Goal: Information Seeking & Learning: Learn about a topic

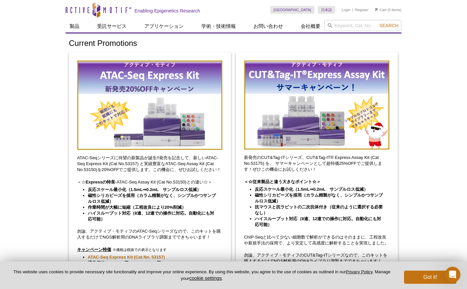
click at [174, 223] on div "ATAC-Seqシリーズに待望の新製品が誕生‼発売を記念して、新しいATAC-Seq Express Kit (Cat No.53157) と実績豊富なATA…" at bounding box center [150, 225] width 162 height 346
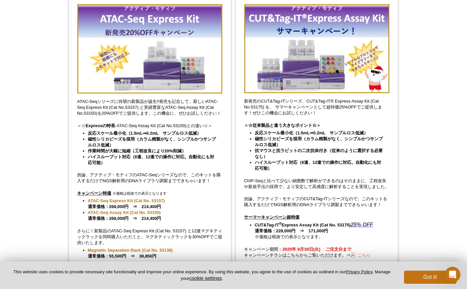
scroll to position [57, 0]
click at [391, 170] on div "新発売のCUT&Tag-ITシリーズ、CUT&Tag-IT® Express Assay Kit (Cat No.53175) を、 サマーキャンペーンとして…" at bounding box center [317, 168] width 162 height 346
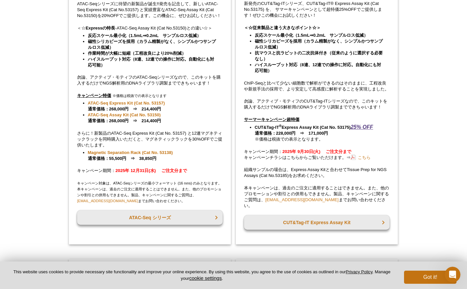
scroll to position [151, 0]
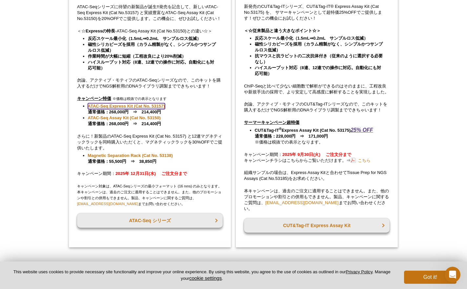
click at [151, 108] on link "ATAC-Seq Express Kit (Cat No. 53157)" at bounding box center [126, 106] width 77 height 6
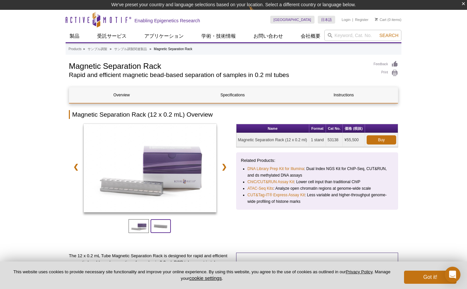
click at [151, 232] on span at bounding box center [160, 226] width 20 height 14
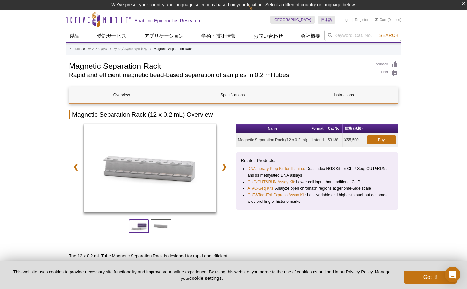
click at [139, 230] on span at bounding box center [138, 226] width 20 height 14
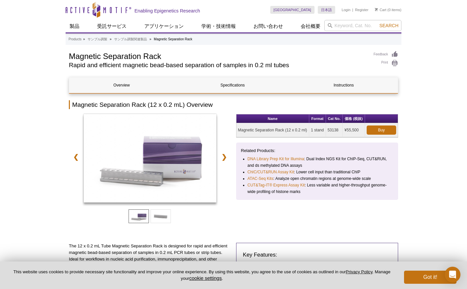
click at [394, 168] on div "Related Products: DNA Library Prep Kit for Illumina : Dual Index NGS Kit for Ch…" at bounding box center [317, 171] width 162 height 57
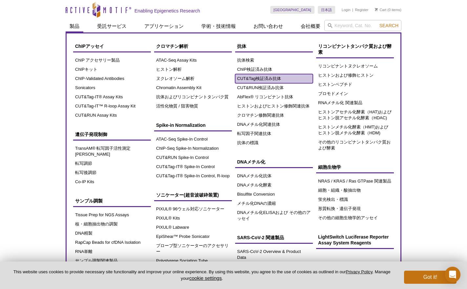
click at [272, 78] on link "CUT&Tag検証済み抗体" at bounding box center [274, 78] width 78 height 9
click at [270, 77] on link "CUT&Tag検証済み抗体" at bounding box center [274, 78] width 78 height 9
click at [266, 80] on link "CUT&Tag検証済み抗体" at bounding box center [274, 78] width 78 height 9
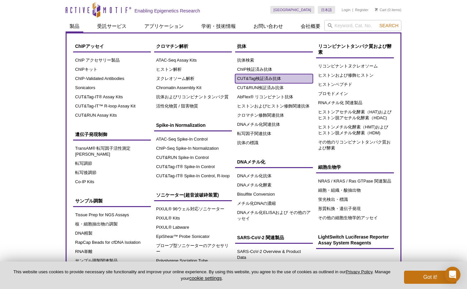
click at [266, 80] on link "CUT&Tag検証済み抗体" at bounding box center [274, 78] width 78 height 9
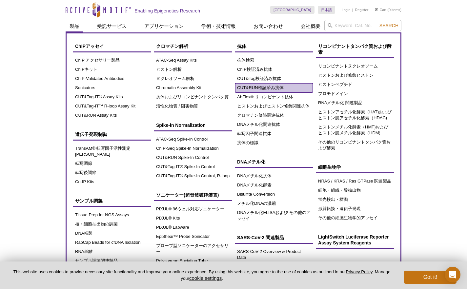
click at [270, 90] on link "CUT&RUN検証済み抗体" at bounding box center [274, 87] width 78 height 9
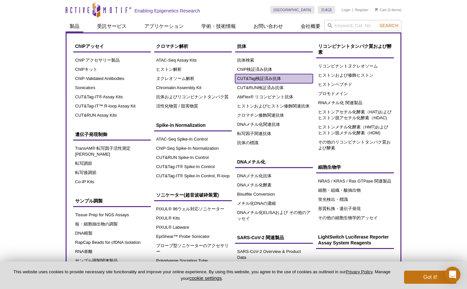
click at [271, 78] on link "CUT&Tag検証済み抗体" at bounding box center [274, 78] width 78 height 9
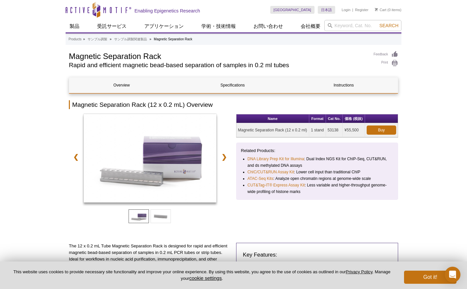
drag, startPoint x: 448, startPoint y: 119, endPoint x: 454, endPoint y: 120, distance: 6.4
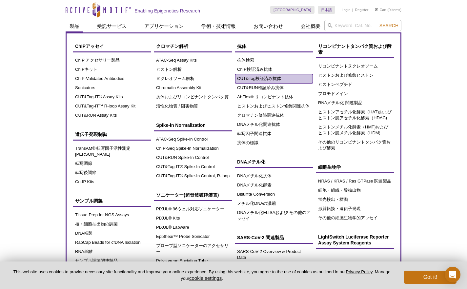
click at [259, 80] on link "CUT&Tag検証済み抗体" at bounding box center [274, 78] width 78 height 9
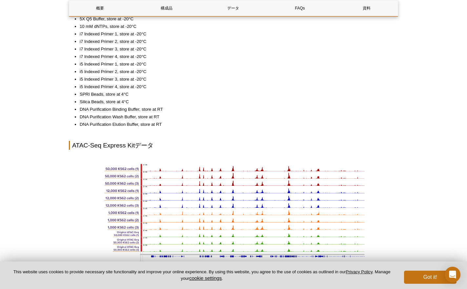
scroll to position [741, 0]
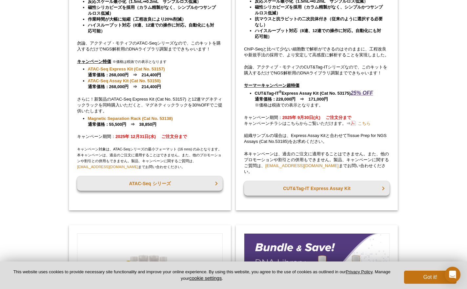
scroll to position [187, 0]
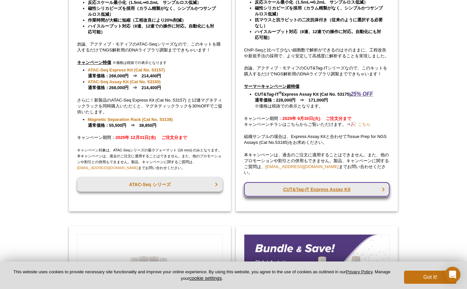
click at [317, 190] on link "CUT&Tag-IT Express Assay Kit" at bounding box center [316, 189] width 145 height 14
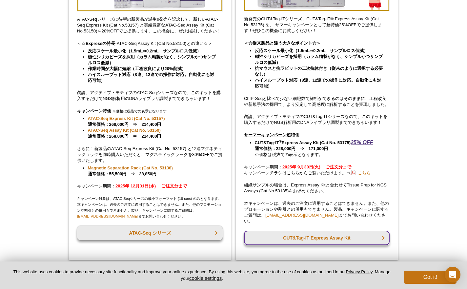
scroll to position [136, 0]
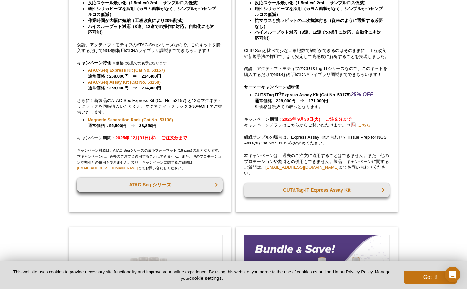
scroll to position [111, 0]
click at [159, 195] on div "ATAC-Seqシリーズに待望の新製品が誕生‼発売を記念して、新しいATAC-Seq Express Kit (Cat No.53157) と実績豊富なATA…" at bounding box center [150, 81] width 162 height 261
click at [160, 187] on link "ATAC-Seq シリーズ" at bounding box center [149, 185] width 145 height 14
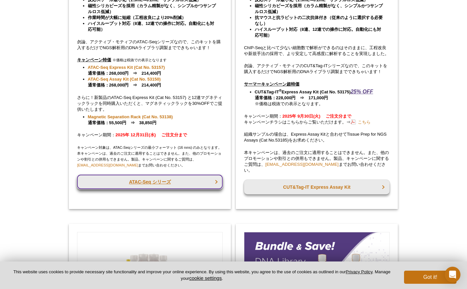
scroll to position [101, 0]
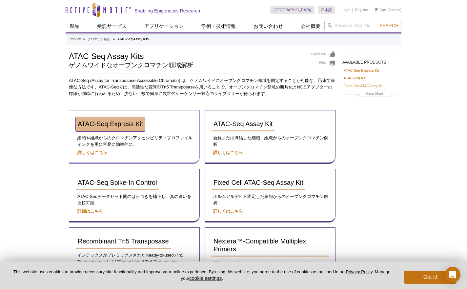
click at [134, 129] on link "ATAC-Seq Express Kit" at bounding box center [110, 124] width 69 height 14
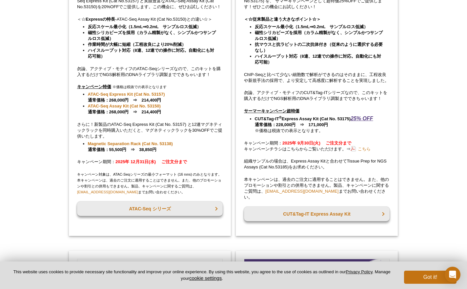
scroll to position [82, 0]
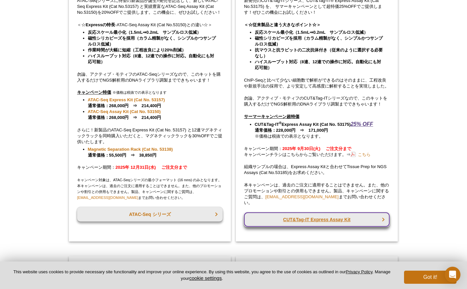
click at [288, 221] on link "CUT&Tag-IT Express Assay Kit" at bounding box center [316, 219] width 145 height 14
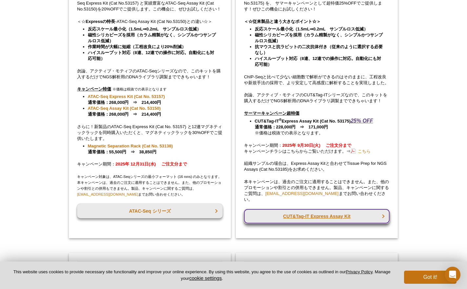
scroll to position [72, 0]
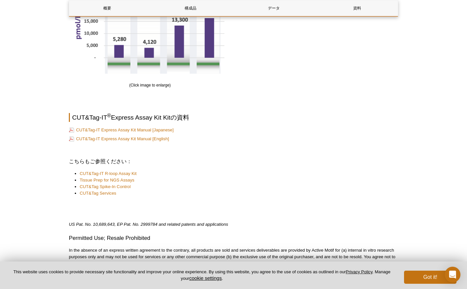
scroll to position [1025, 0]
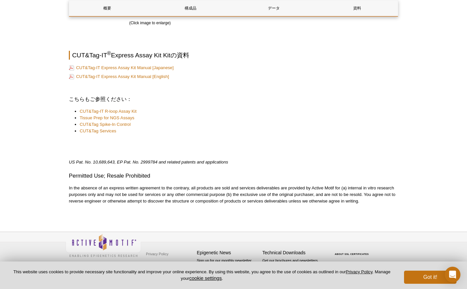
click at [146, 71] on p "CUT&Tag-IT Express Assay Kit Manual [Japanese]" at bounding box center [233, 68] width 329 height 7
click at [146, 69] on link "CUT&Tag-IT Express Assay Kit Manual [Japanese]" at bounding box center [121, 68] width 105 height 6
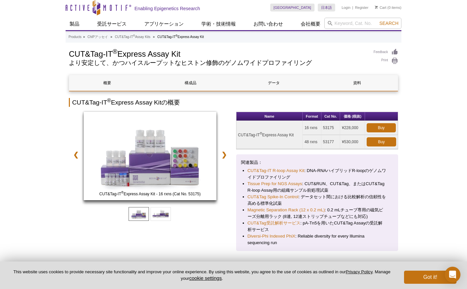
scroll to position [3, 0]
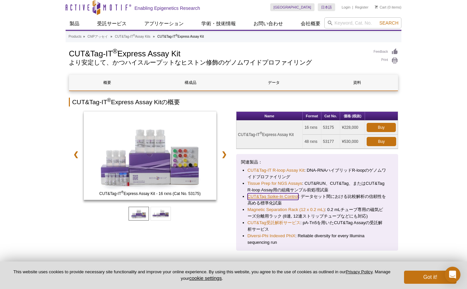
click at [290, 195] on link "CUT&Tag Spike-In Control" at bounding box center [272, 196] width 51 height 7
click at [293, 197] on link "CUT&Tag Spike-In Control" at bounding box center [272, 196] width 51 height 7
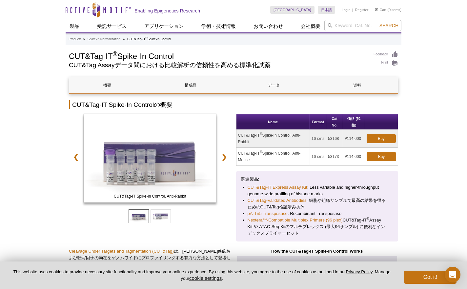
drag, startPoint x: 238, startPoint y: 135, endPoint x: 260, endPoint y: 135, distance: 22.0
click at [260, 135] on td "CUT&Tag-IT ® Spike-In Control, Anti-Rabbit" at bounding box center [272, 139] width 73 height 18
copy td "CUT&Tag-IT"
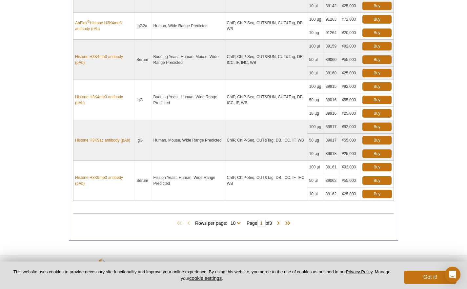
scroll to position [526, 0]
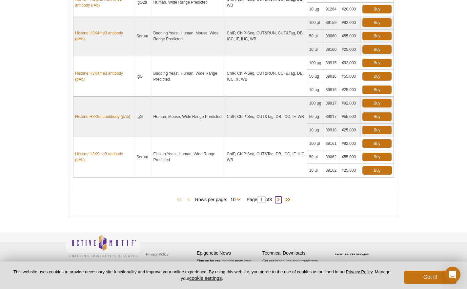
click at [280, 200] on span at bounding box center [278, 200] width 7 height 7
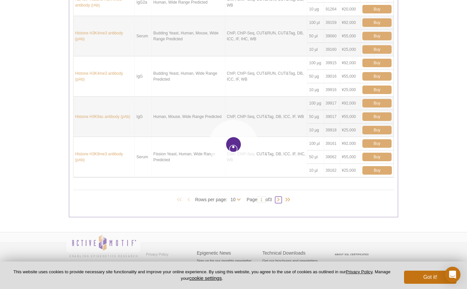
type input "2"
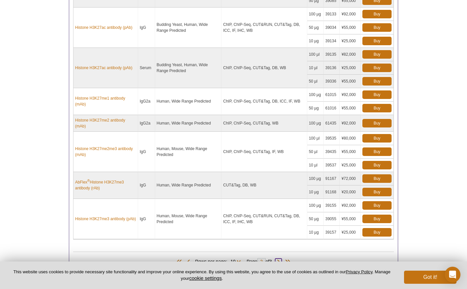
scroll to position [509, 0]
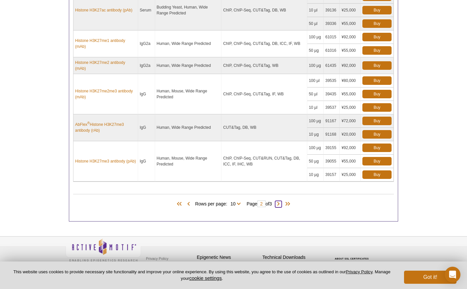
click at [281, 205] on span at bounding box center [278, 204] width 7 height 7
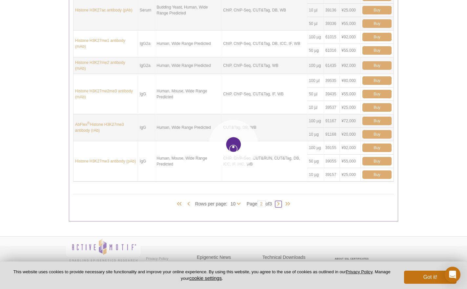
type input "3"
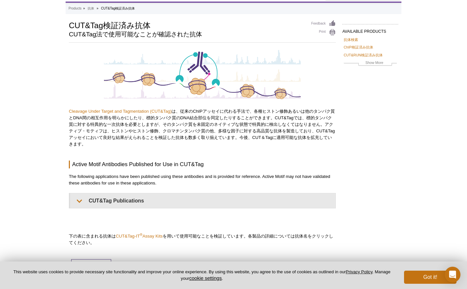
scroll to position [0, 0]
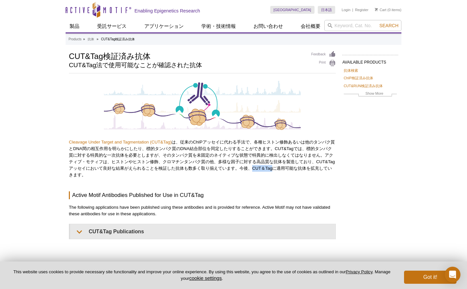
drag, startPoint x: 293, startPoint y: 167, endPoint x: 272, endPoint y: 166, distance: 20.6
click at [272, 166] on p "Cleavage Under Target and Tagmentation (CUT&Tag) は、従来のChIPアッセイに代わる手法で、各種ヒストン修飾あ…" at bounding box center [202, 158] width 267 height 39
copy p "CUT＆Tag"
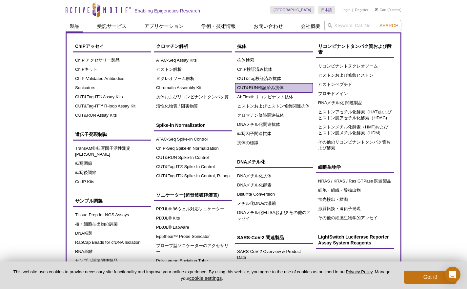
click at [259, 90] on link "CUT&RUN検証済み抗体" at bounding box center [274, 87] width 78 height 9
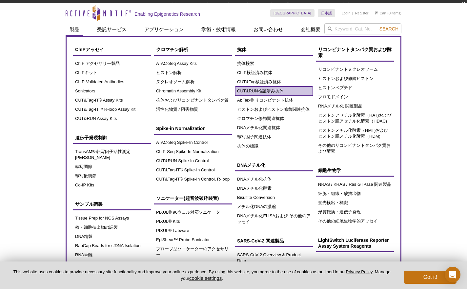
click at [261, 90] on link "CUT&RUN検証済み抗体" at bounding box center [274, 91] width 78 height 9
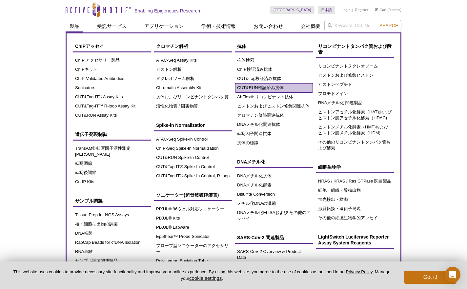
click at [271, 85] on link "CUT&RUN検証済み抗体" at bounding box center [274, 87] width 78 height 9
click at [271, 84] on link "CUT&RUN検証済み抗体" at bounding box center [274, 87] width 78 height 9
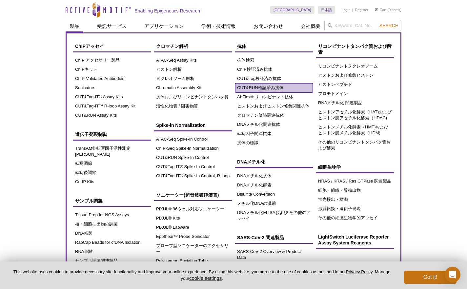
click at [271, 84] on link "CUT&RUN検証済み抗体" at bounding box center [274, 87] width 78 height 9
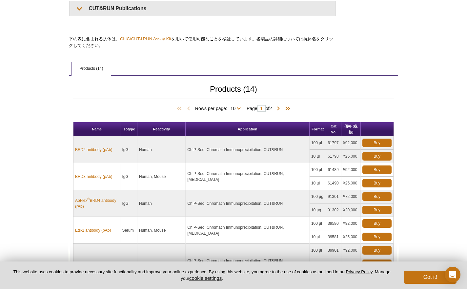
scroll to position [193, 0]
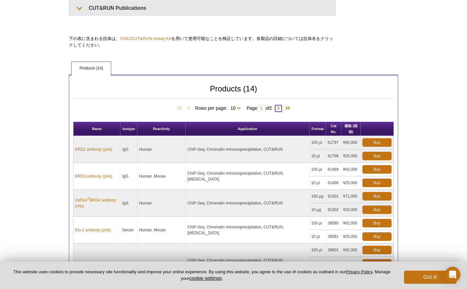
click at [280, 108] on span at bounding box center [278, 108] width 7 height 7
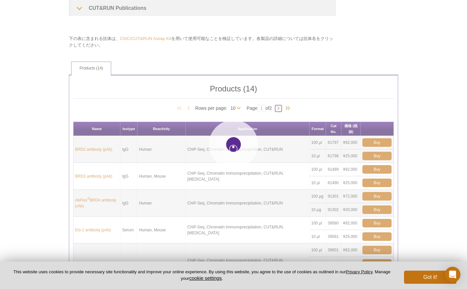
type input "2"
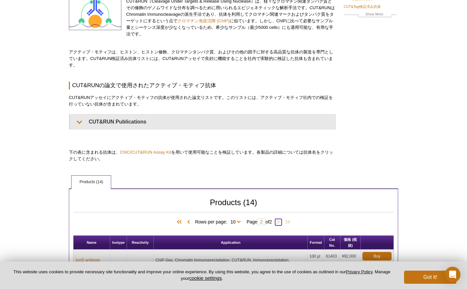
scroll to position [5, 0]
